Goal: Information Seeking & Learning: Learn about a topic

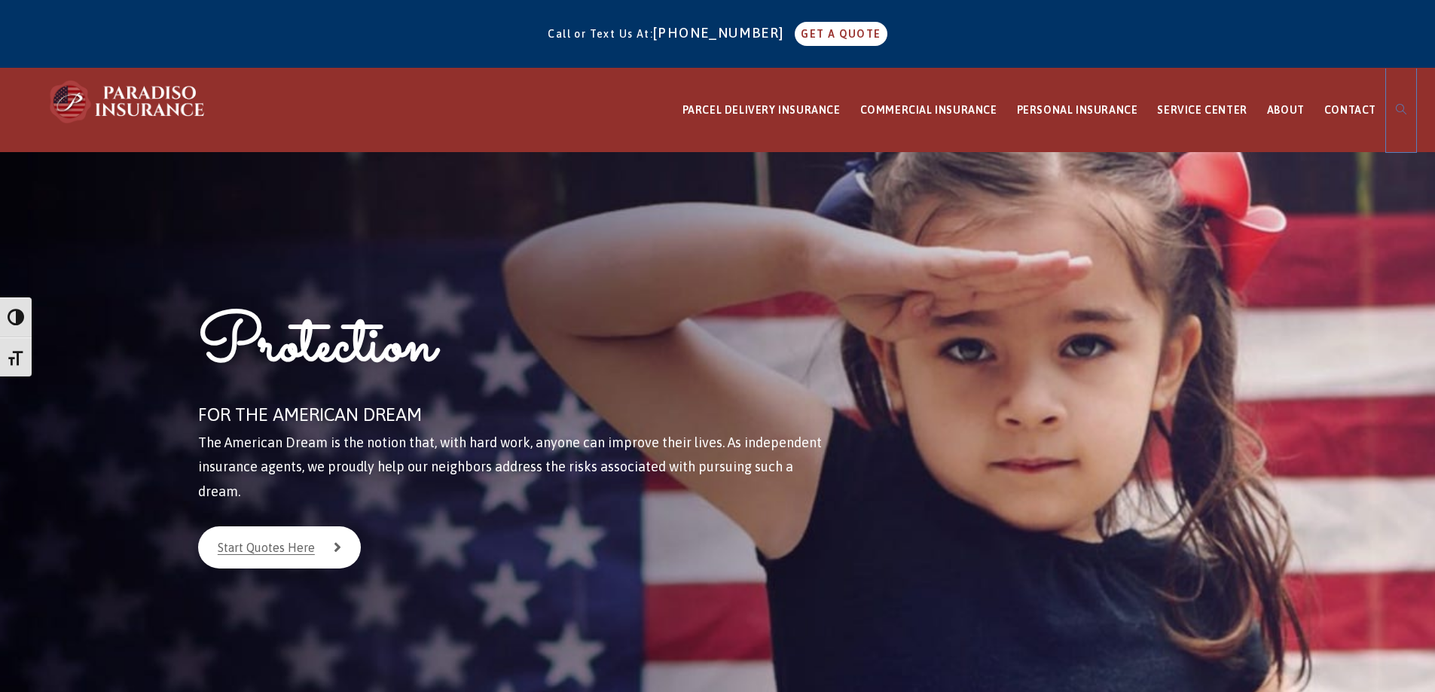
click at [1399, 108] on icon at bounding box center [1401, 109] width 11 height 11
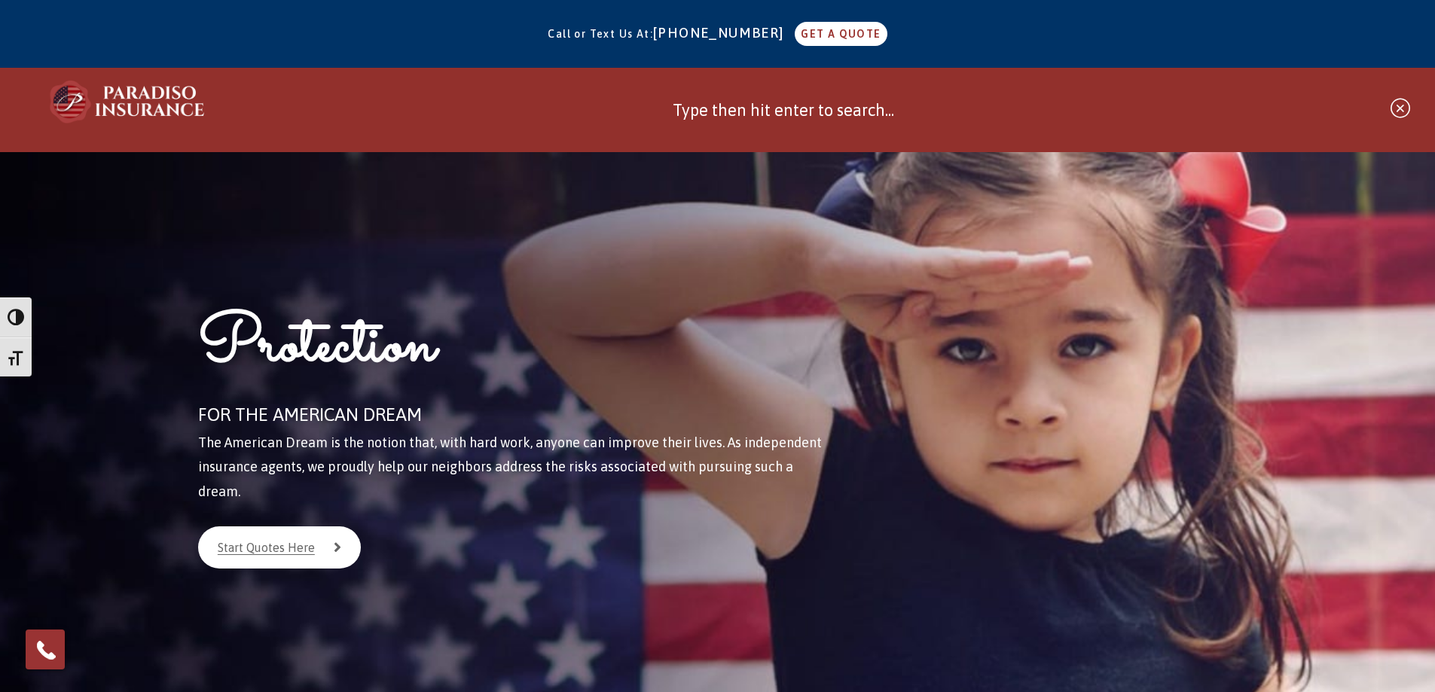
click at [863, 113] on input "Submit search" at bounding box center [1022, 111] width 699 height 84
type input "paradiso app"
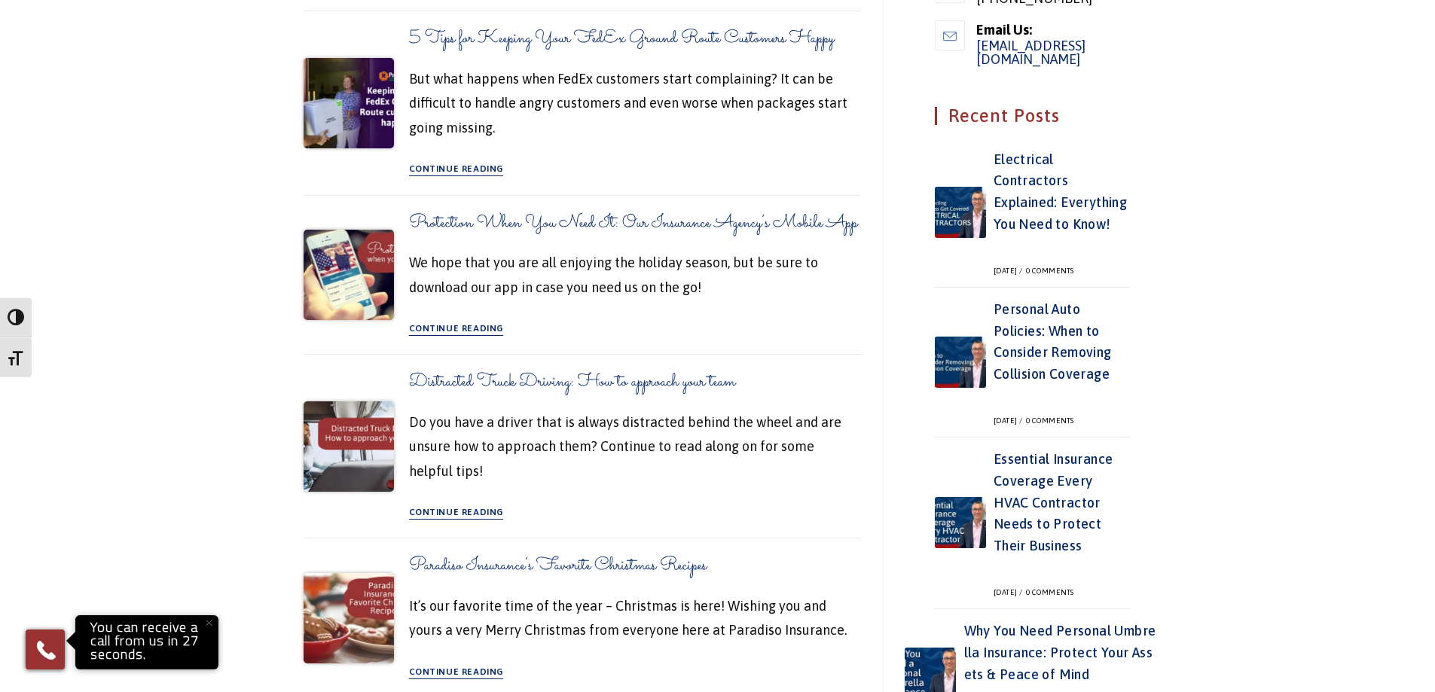
scroll to position [529, 0]
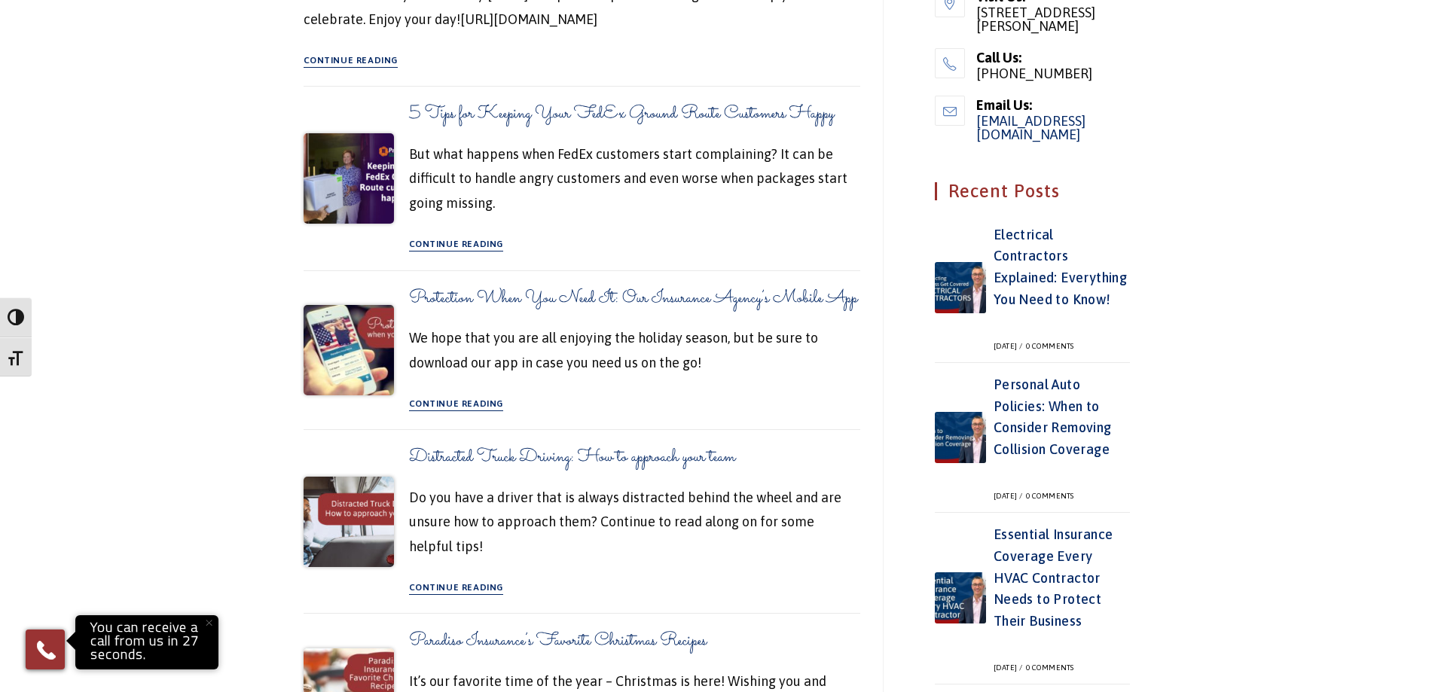
click at [509, 414] on div "Continue Reading Protection When You Need It: Our Insurance Agency’s Mobile App" at bounding box center [634, 402] width 451 height 24
click at [493, 411] on link "Continue Reading" at bounding box center [456, 405] width 95 height 12
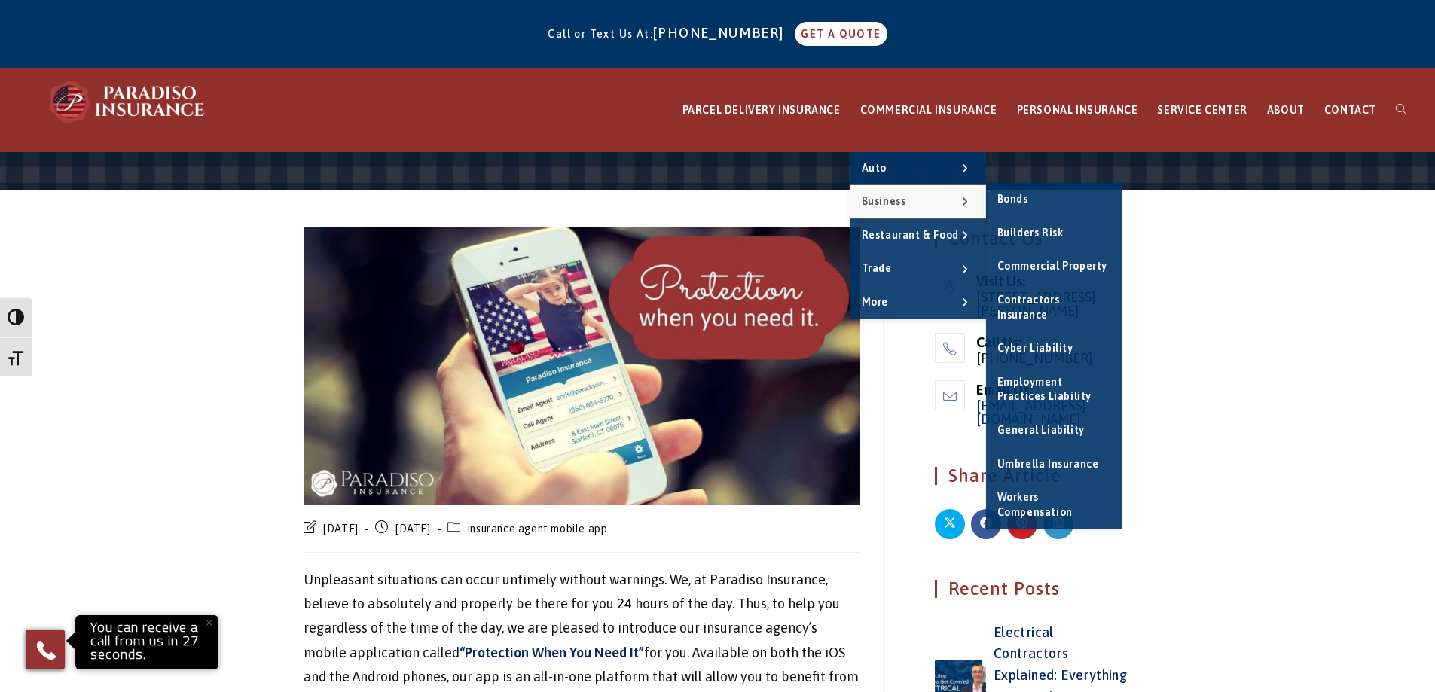
click at [947, 204] on link "Business" at bounding box center [918, 201] width 136 height 33
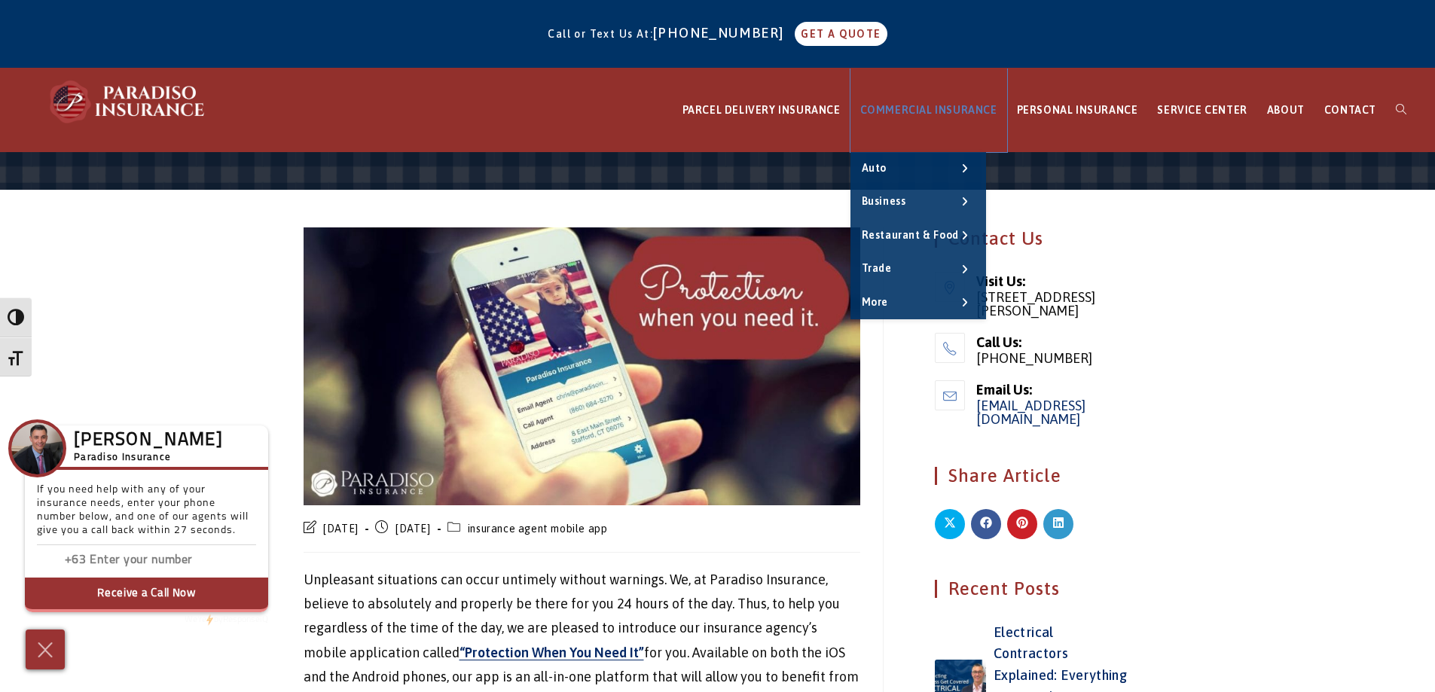
click at [943, 106] on span "COMMERCIAL INSURANCE" at bounding box center [928, 110] width 137 height 12
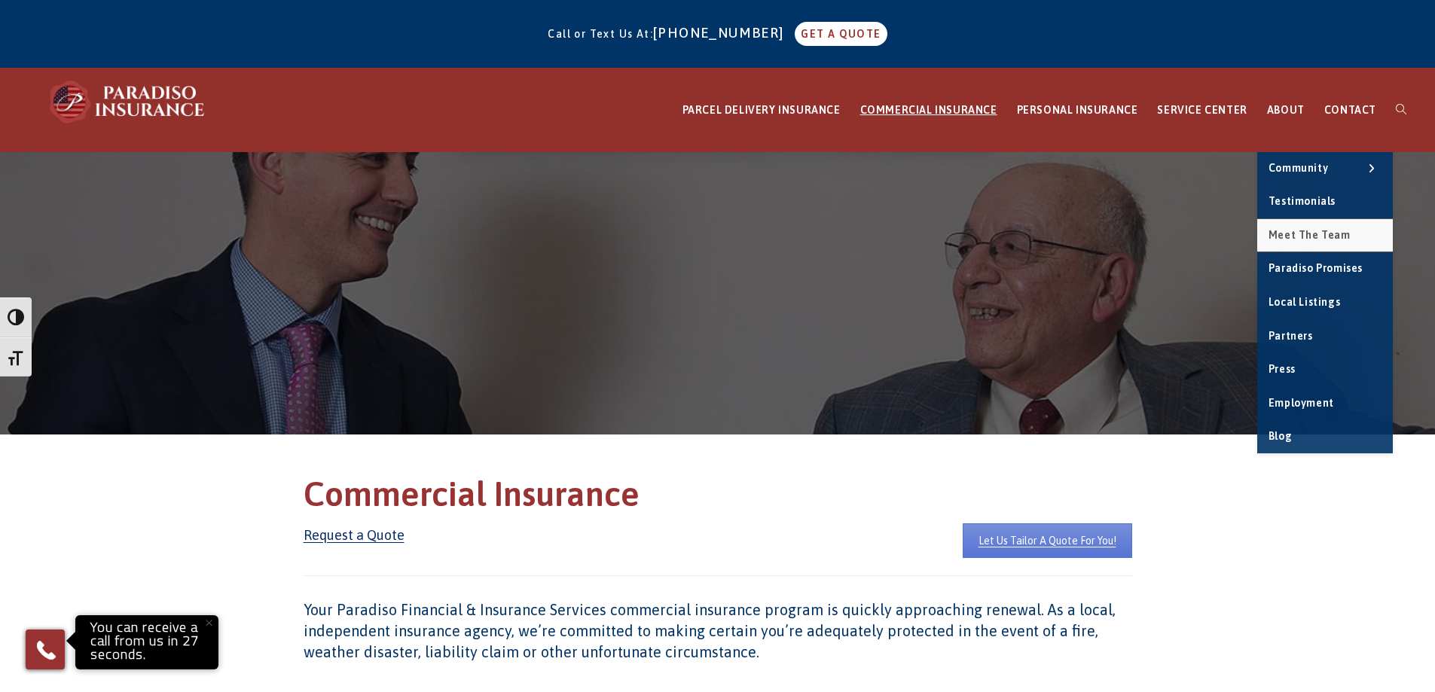
click at [1313, 233] on span "Meet the Team" at bounding box center [1309, 235] width 82 height 12
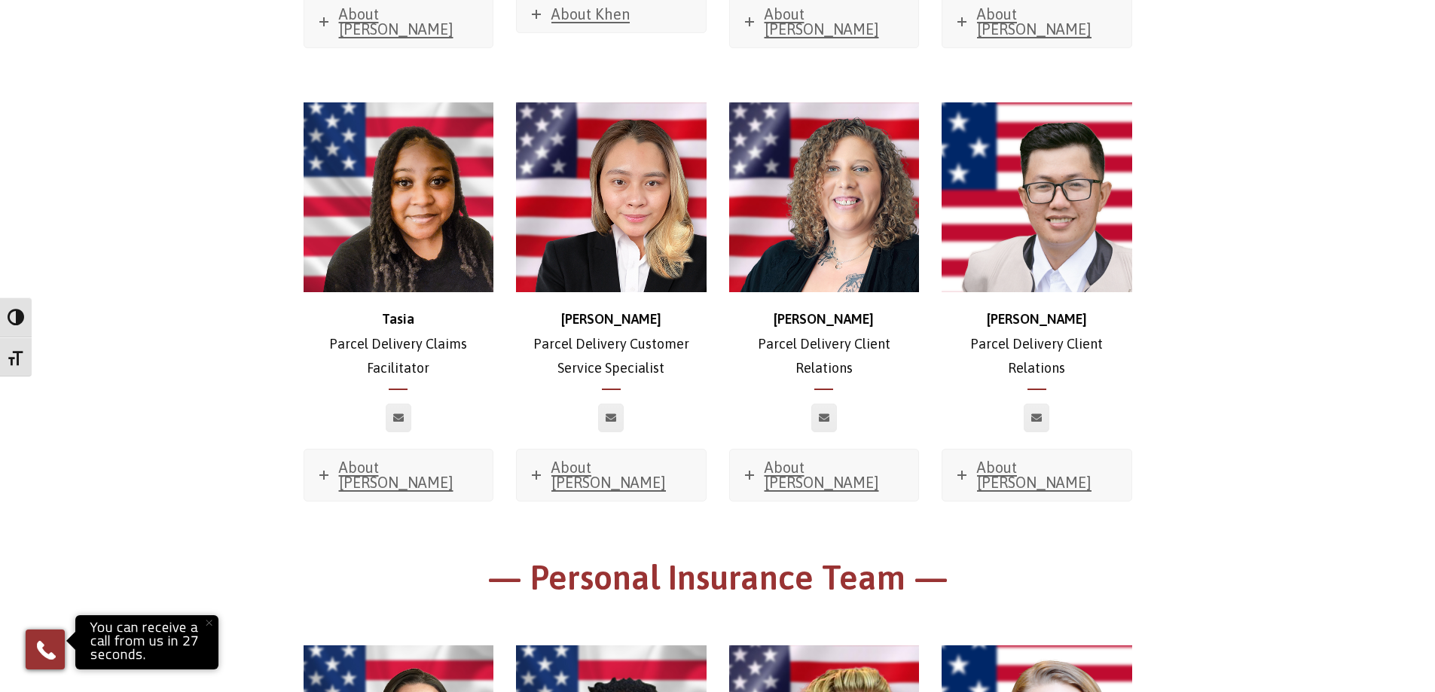
scroll to position [3392, 0]
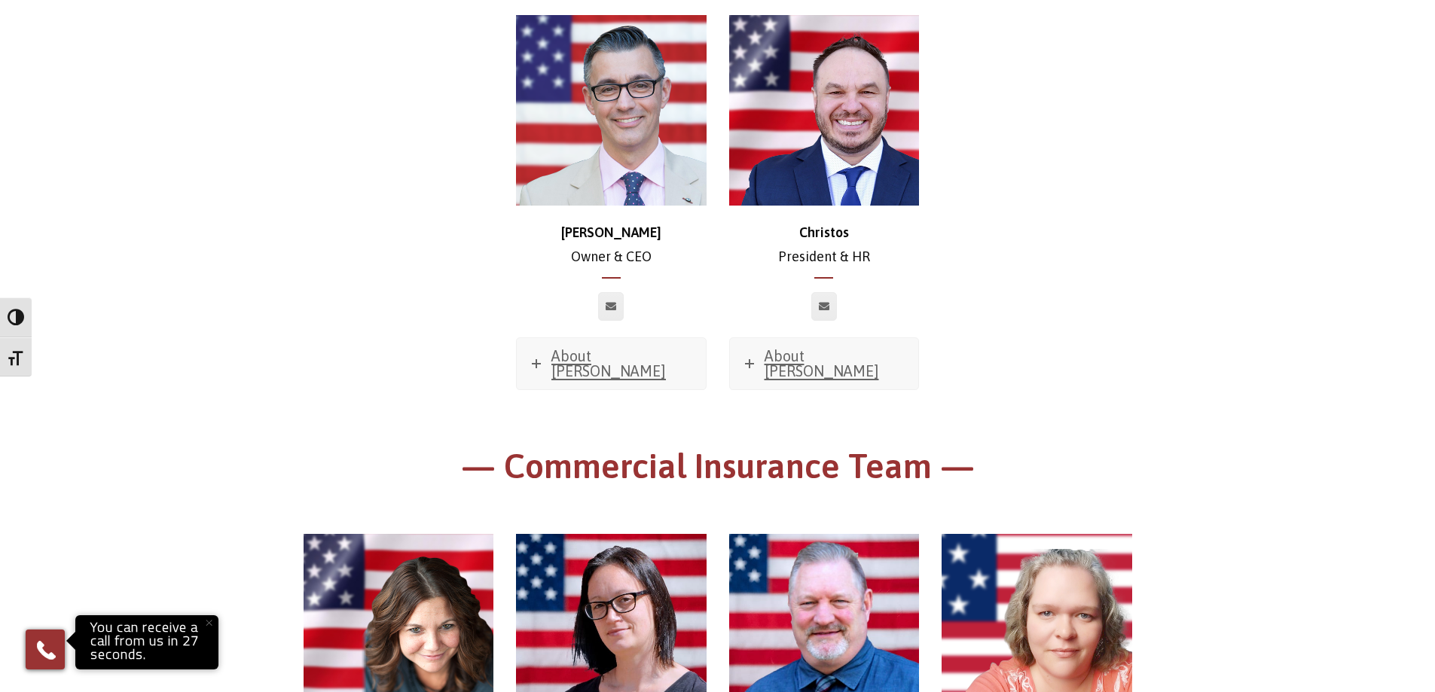
scroll to position [0, 0]
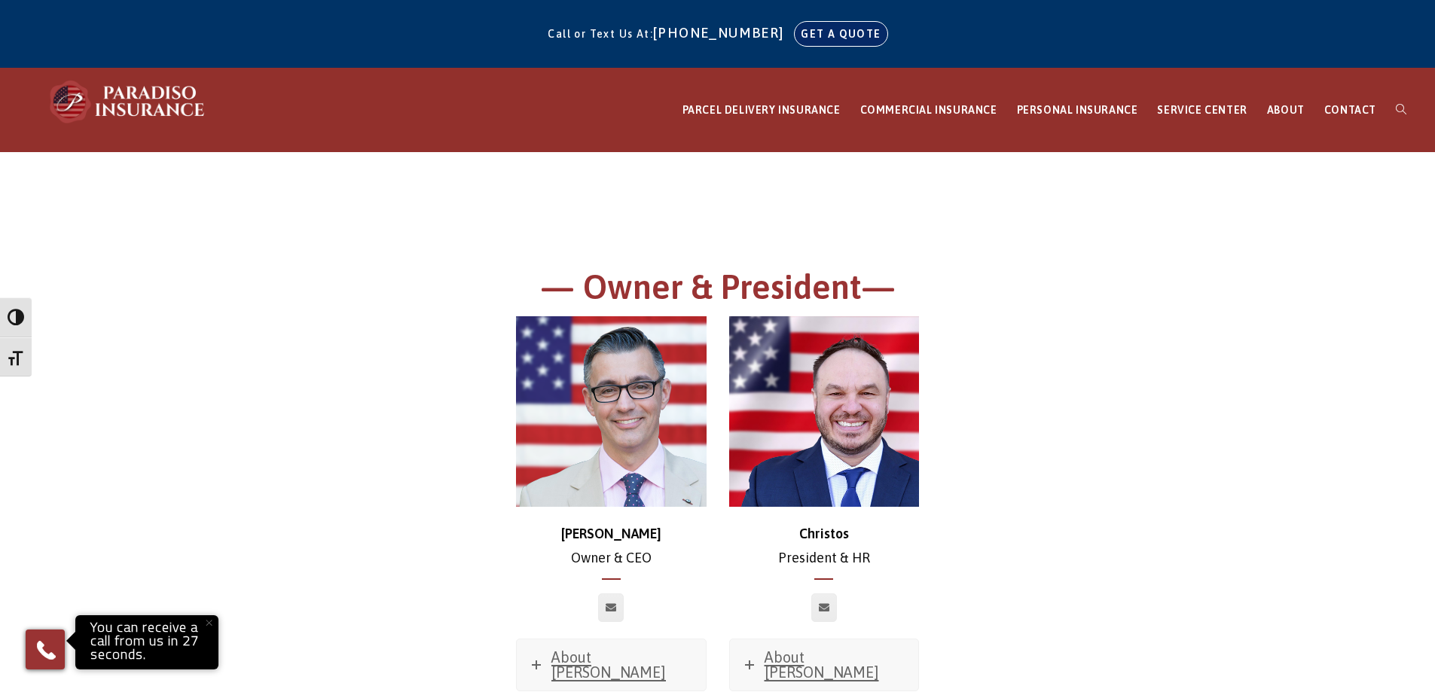
click at [826, 36] on link "GET A QUOTE" at bounding box center [841, 34] width 92 height 24
drag, startPoint x: 407, startPoint y: 504, endPoint x: 430, endPoint y: 484, distance: 31.0
click at [407, 504] on div "Chris Owner & CEO About Chris Favorite Movie? Sweet Home Alabama Favorite Music…" at bounding box center [717, 530] width 851 height 429
click at [1401, 108] on icon at bounding box center [1401, 109] width 11 height 11
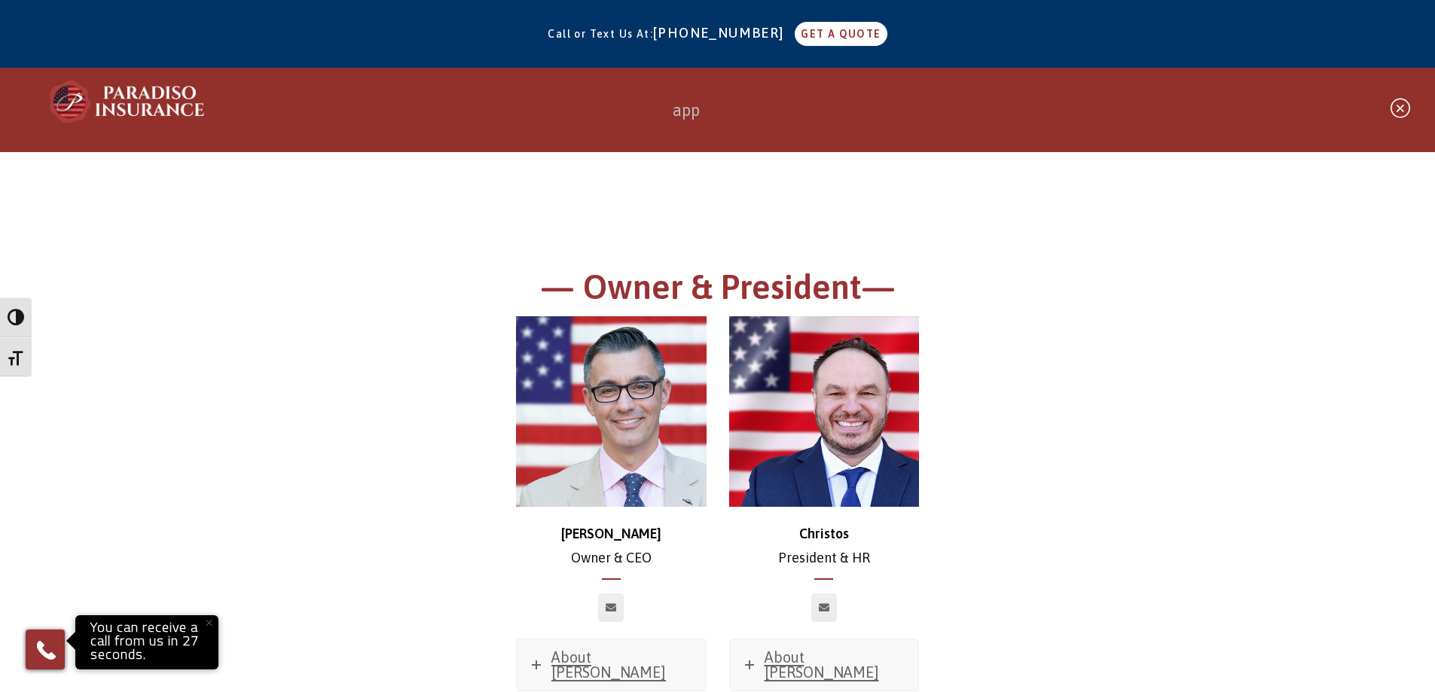
type input "app"
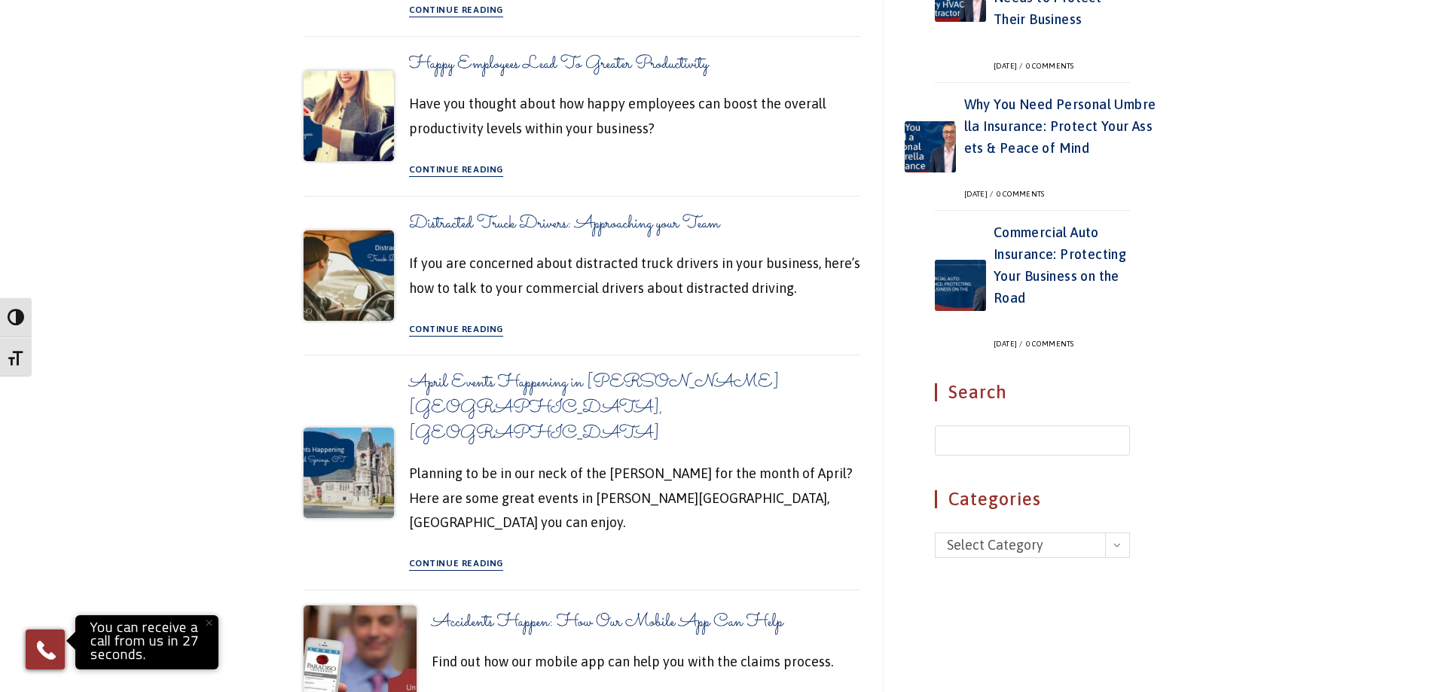
scroll to position [1433, 0]
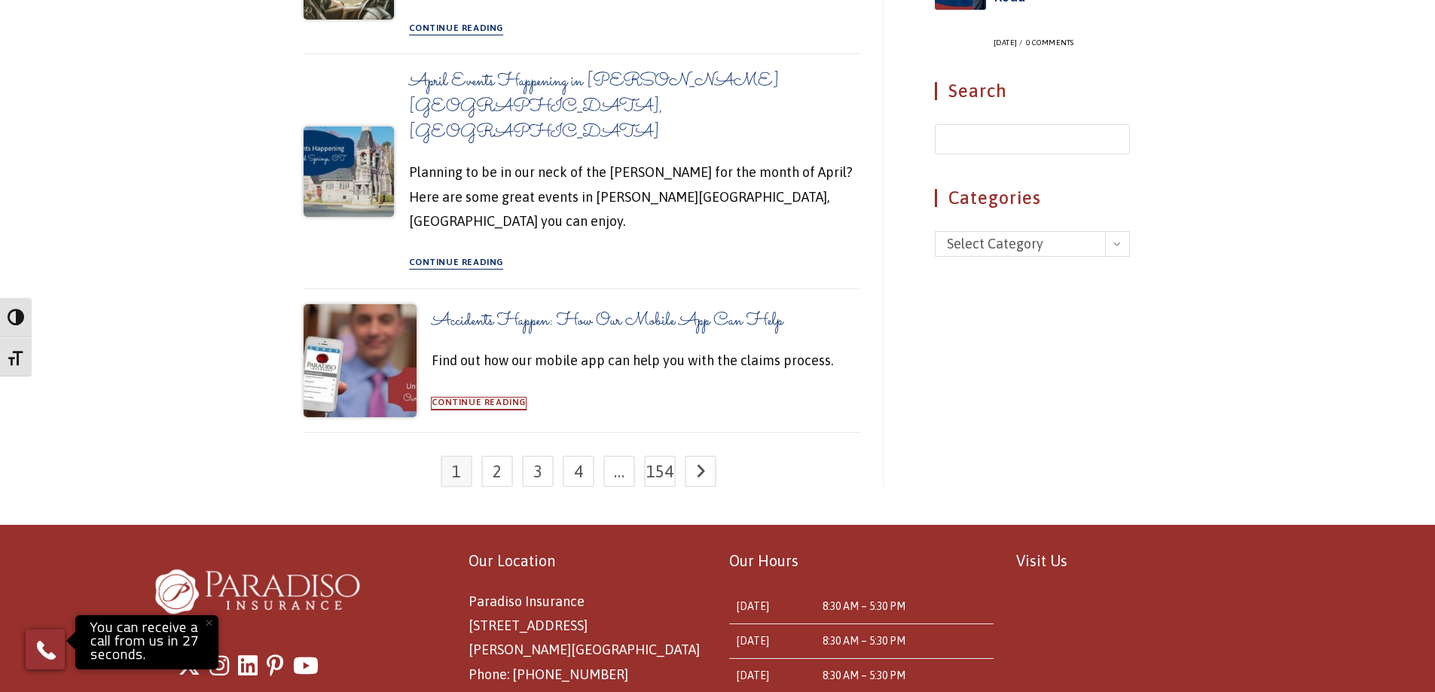
click at [460, 398] on link "Continue Reading" at bounding box center [479, 404] width 95 height 12
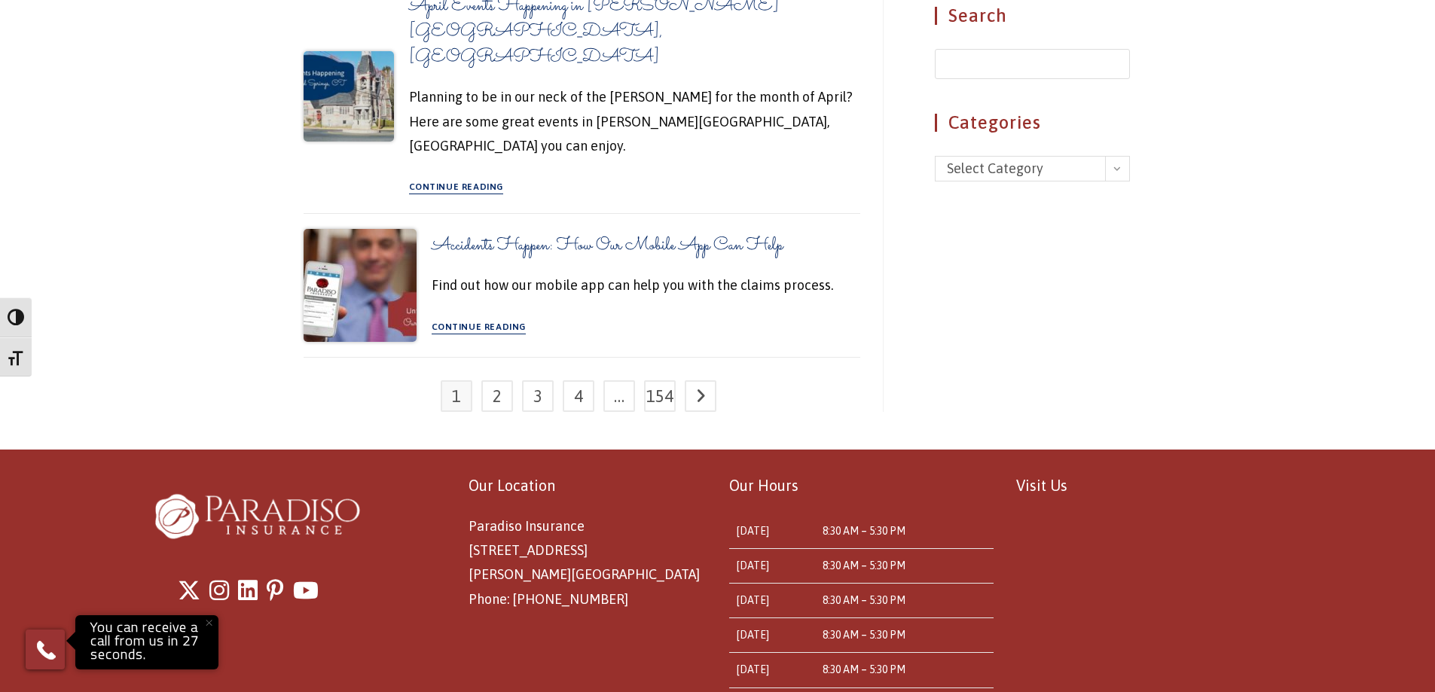
scroll to position [1619, 0]
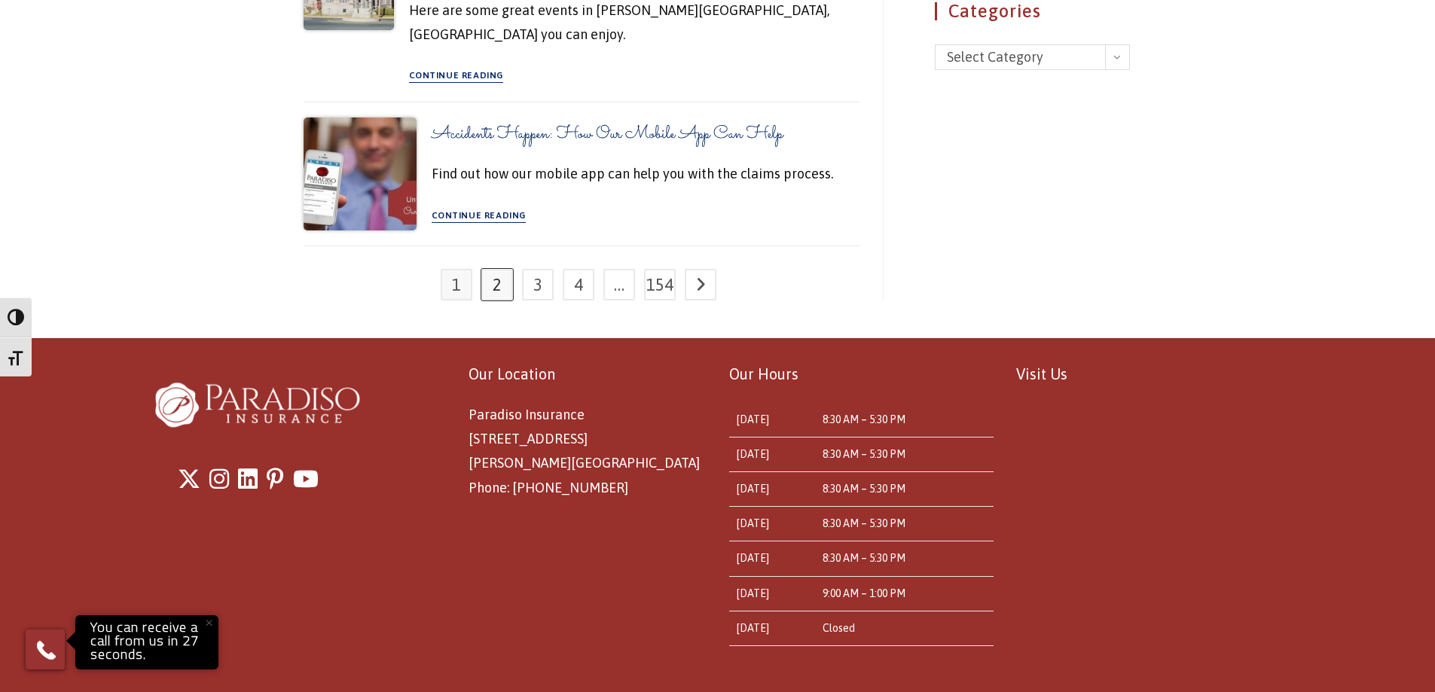
click at [492, 269] on link "2" at bounding box center [497, 285] width 32 height 32
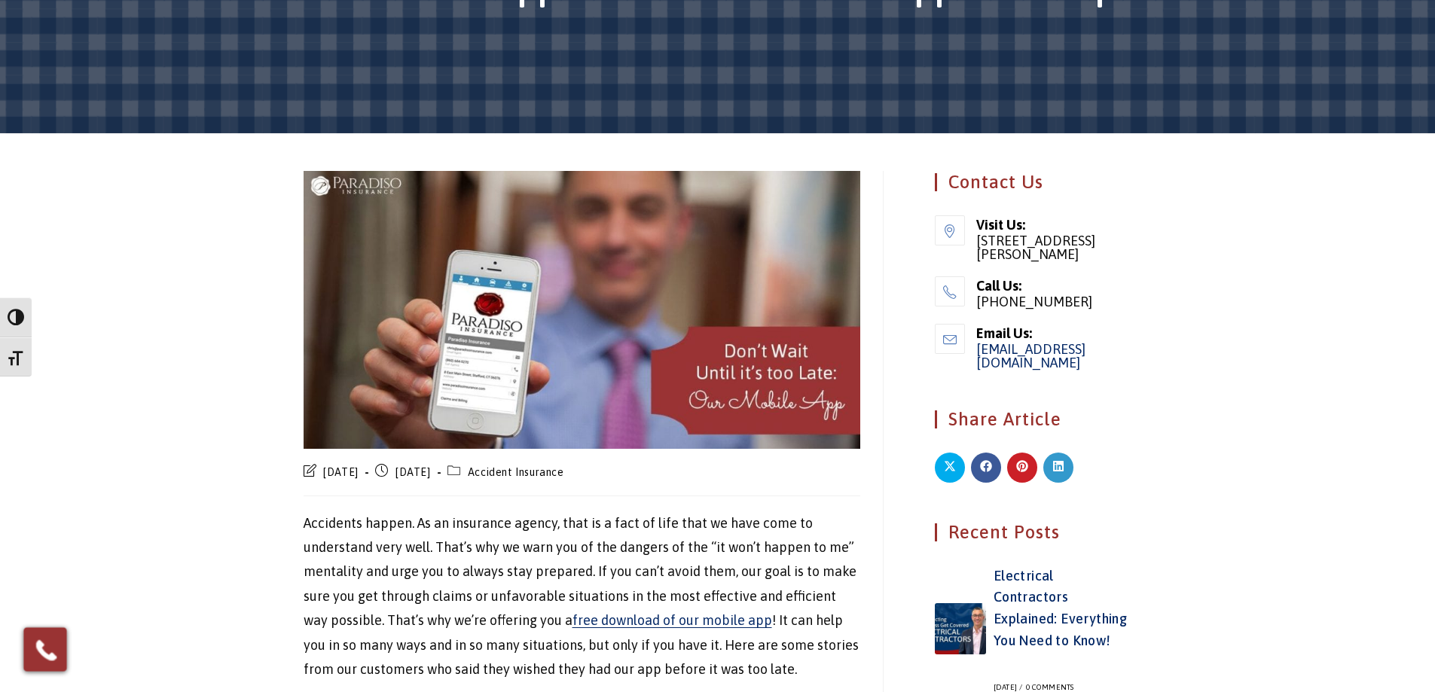
scroll to position [75, 0]
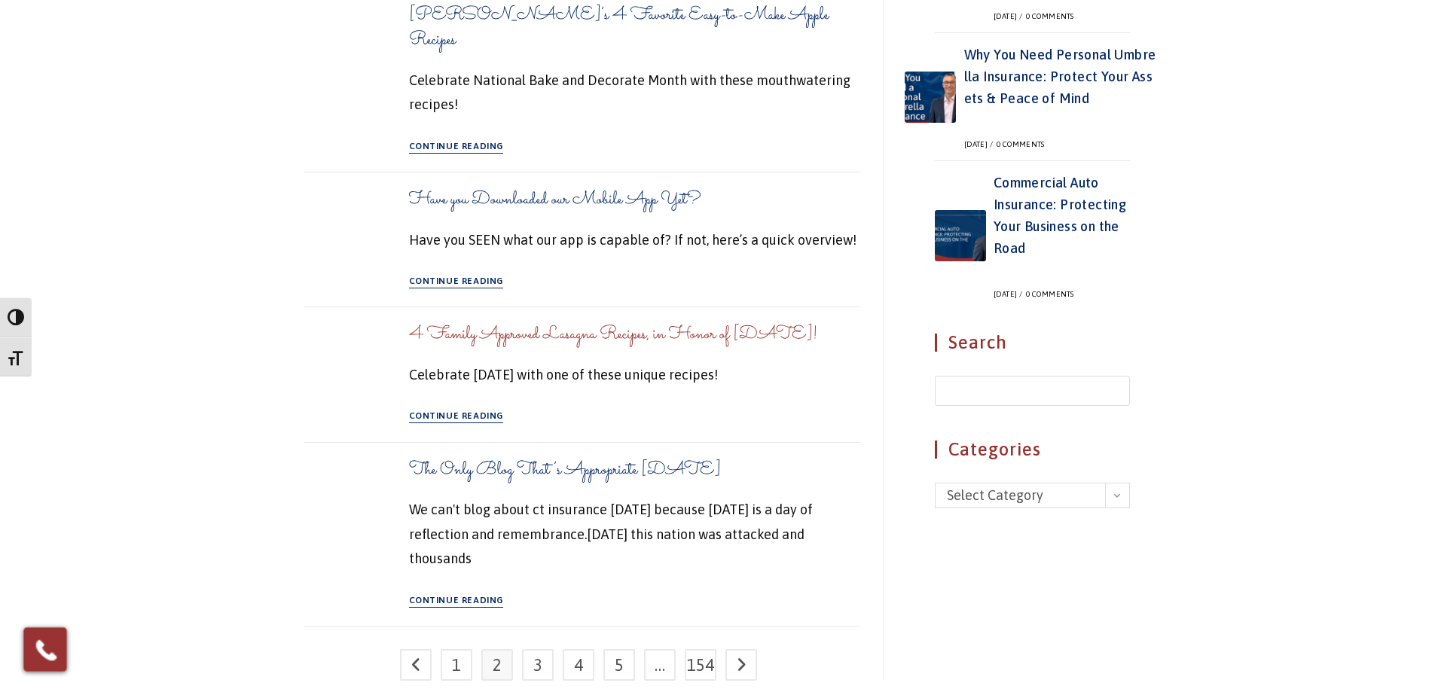
scroll to position [1407, 0]
